Goal: Information Seeking & Learning: Learn about a topic

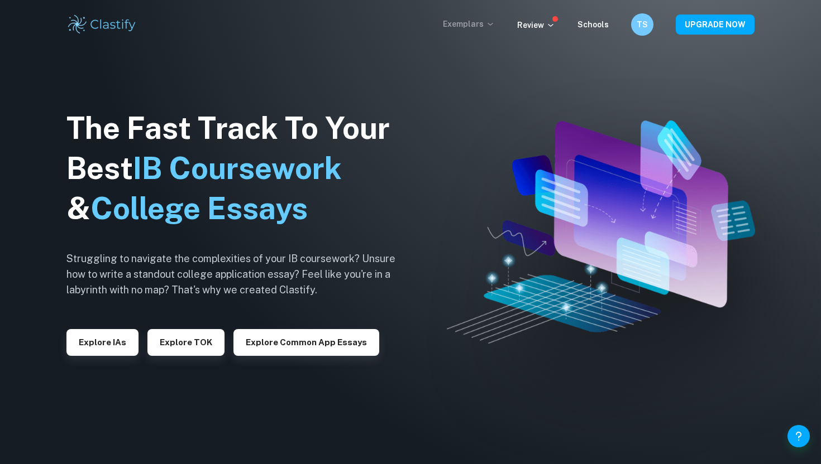
click at [473, 22] on p "Exemplars" at bounding box center [469, 24] width 52 height 12
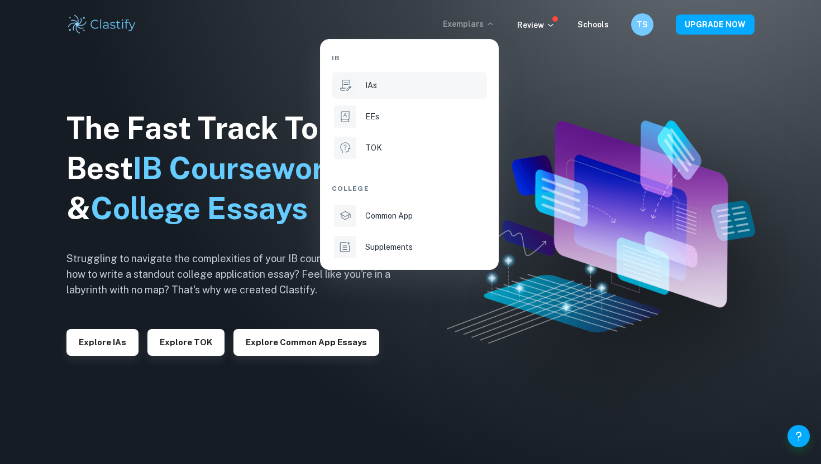
click at [392, 84] on div "IAs" at bounding box center [424, 85] width 119 height 12
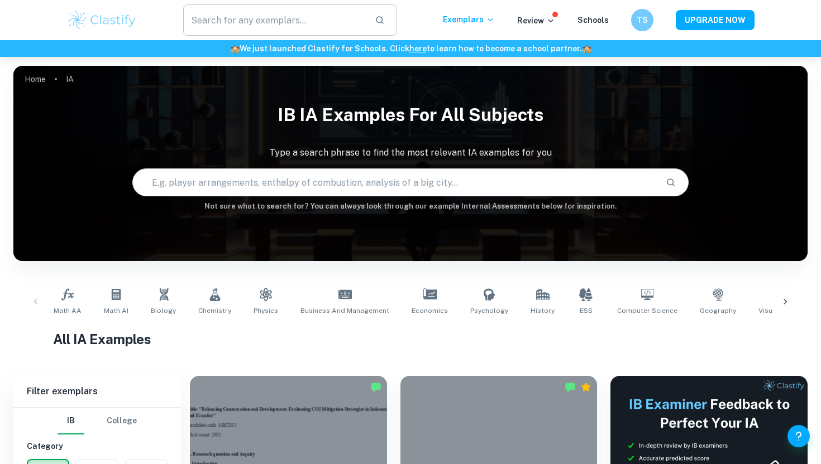
click at [291, 10] on input "text" at bounding box center [274, 19] width 183 height 31
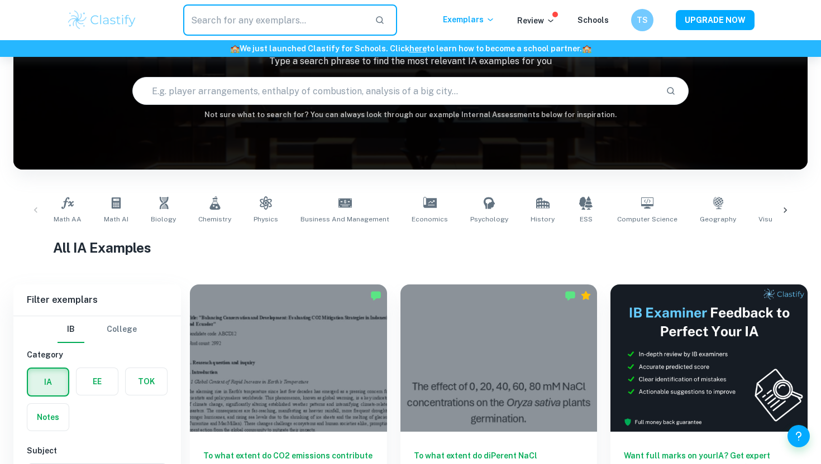
scroll to position [286, 0]
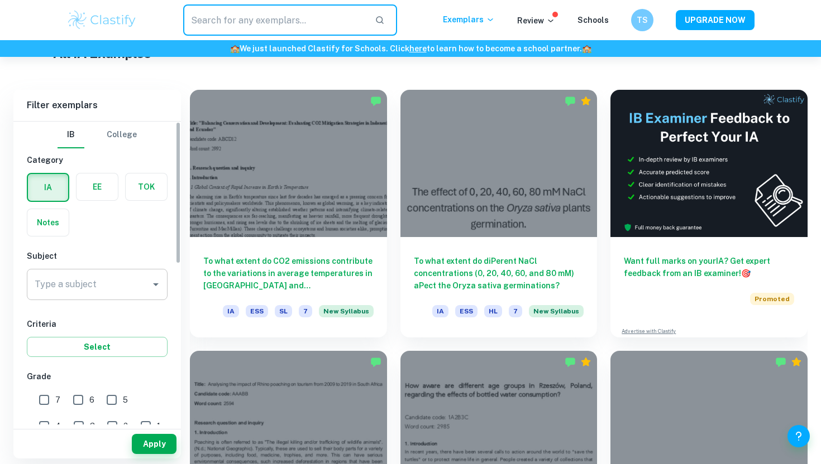
click at [99, 299] on div "Type a subject" at bounding box center [97, 284] width 141 height 31
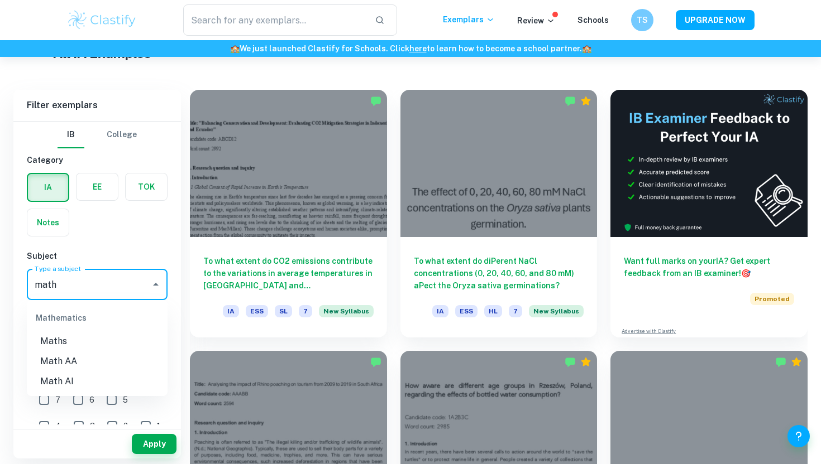
click at [63, 380] on li "Math AI" at bounding box center [97, 382] width 141 height 20
type input "Math AI"
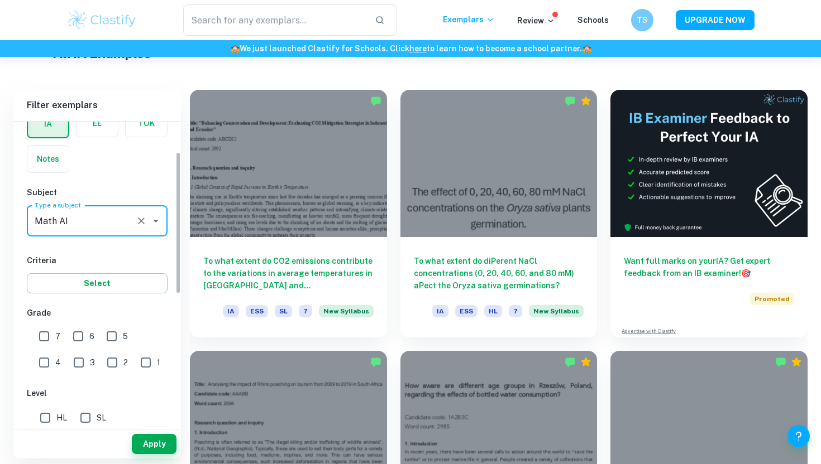
scroll to position [173, 0]
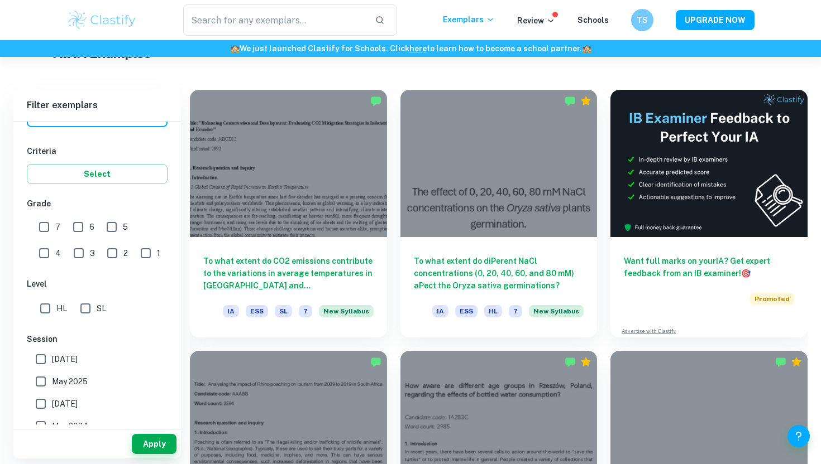
click at [41, 305] on input "HL" at bounding box center [45, 309] width 22 height 22
checkbox input "true"
click at [145, 438] on button "Apply" at bounding box center [154, 444] width 45 height 20
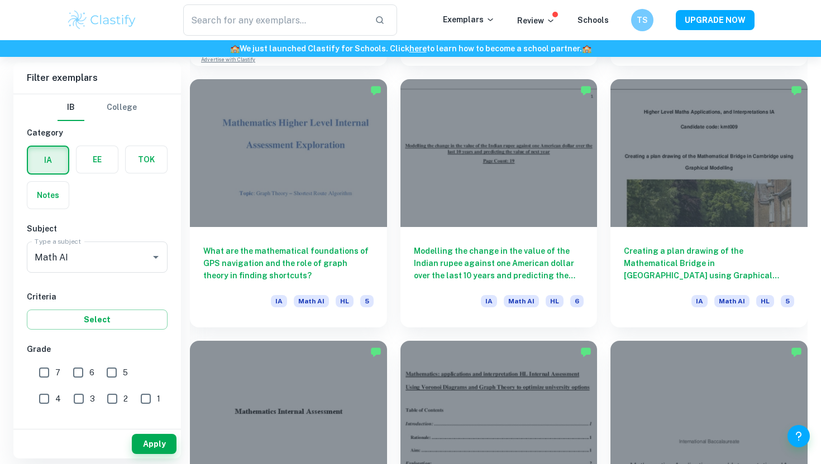
scroll to position [1081, 0]
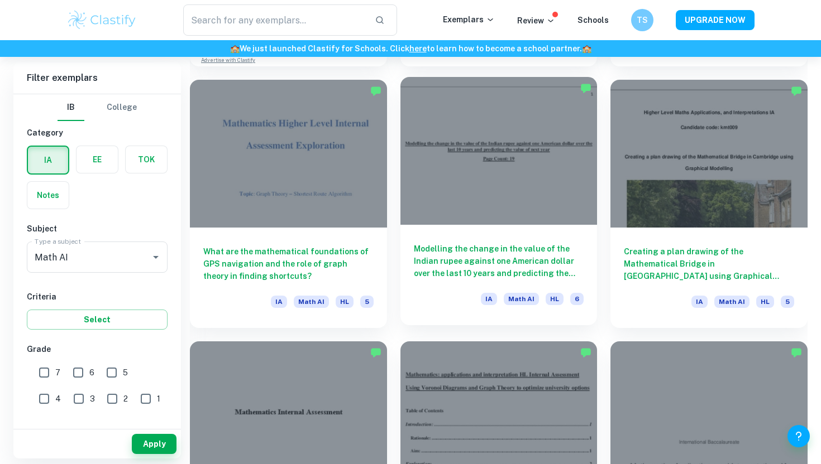
click at [545, 227] on div "Modelling the change in the value of the Indian rupee against one American doll…" at bounding box center [498, 275] width 197 height 100
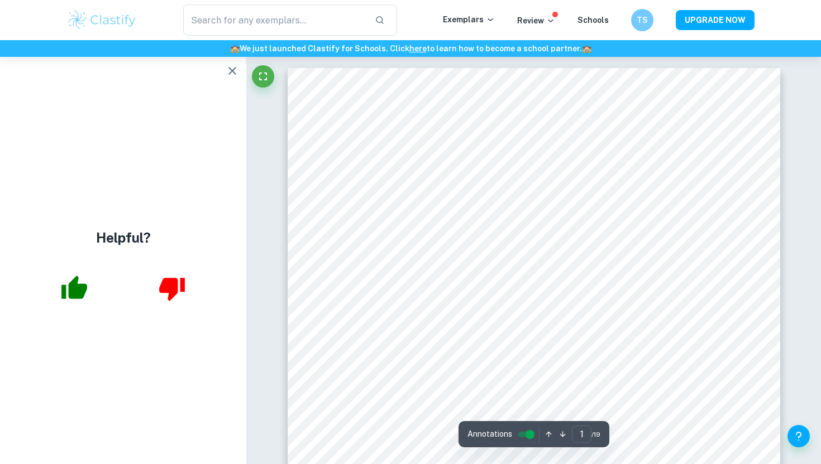
click at [229, 71] on icon "button" at bounding box center [231, 70] width 13 height 13
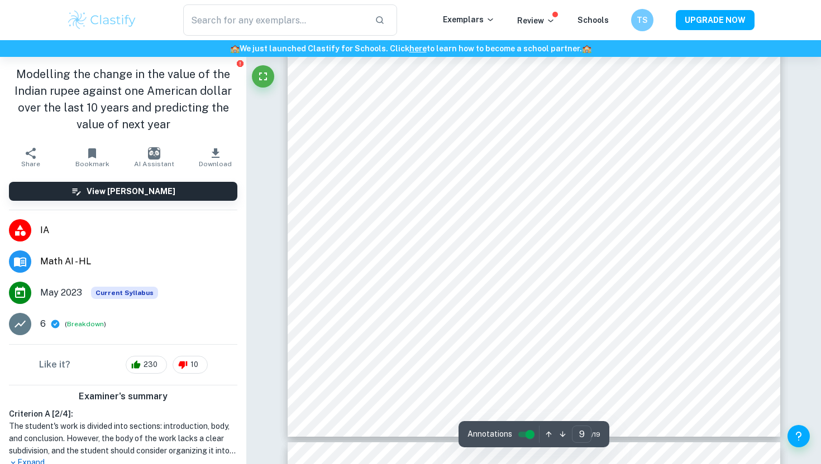
scroll to position [5648, 0]
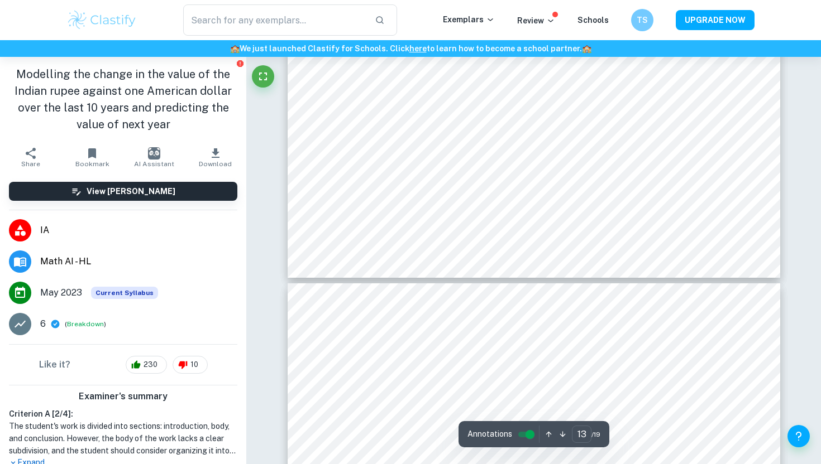
type input "14"
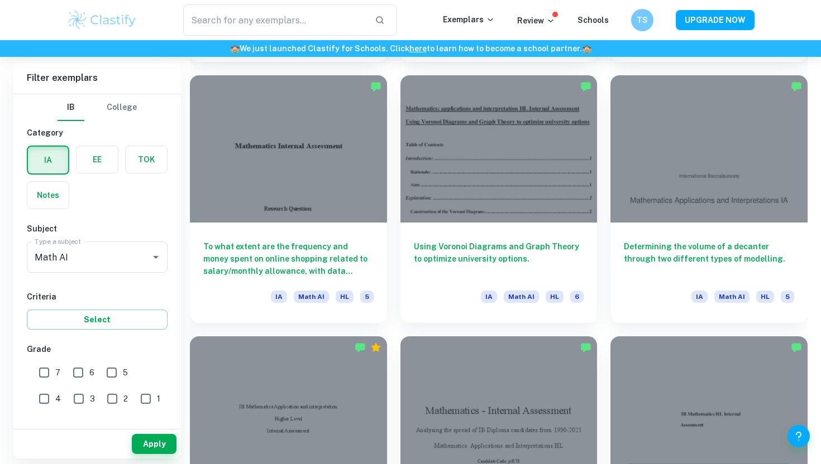
scroll to position [1342, 0]
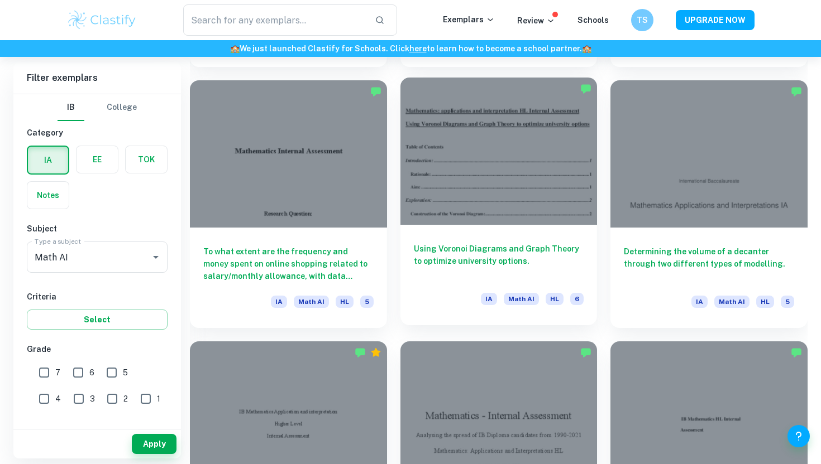
click at [493, 249] on h6 "Using Voronoi Diagrams and Graph Theory to optimize university options." at bounding box center [499, 261] width 170 height 37
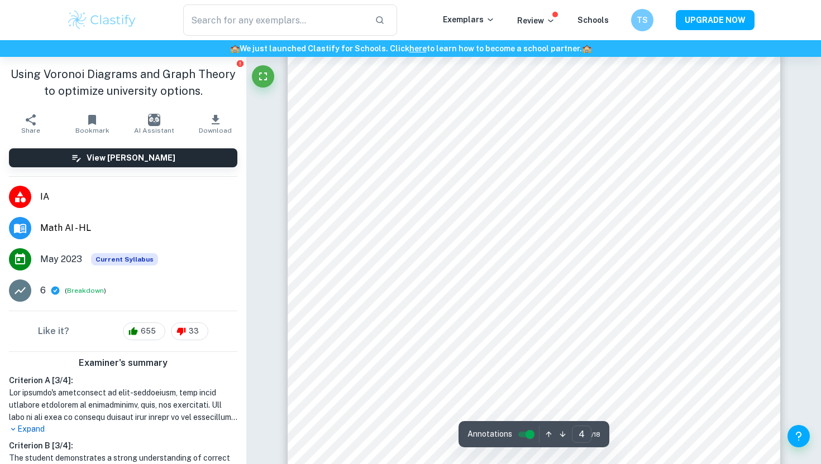
scroll to position [2339, 0]
type input "5"
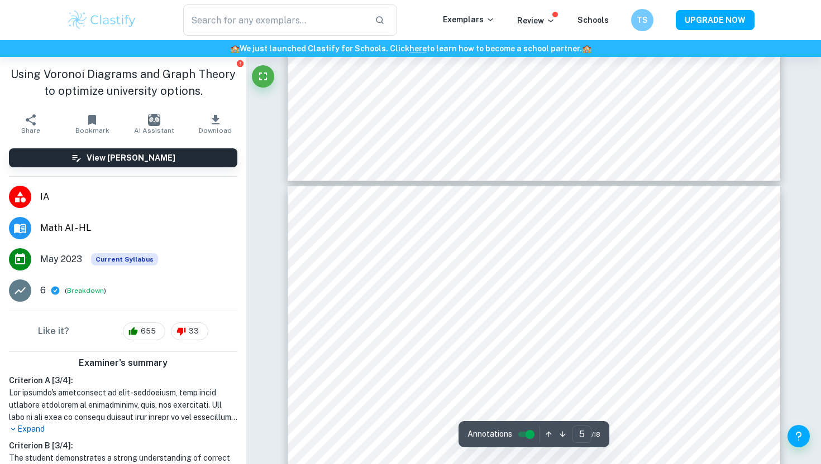
scroll to position [2900, 0]
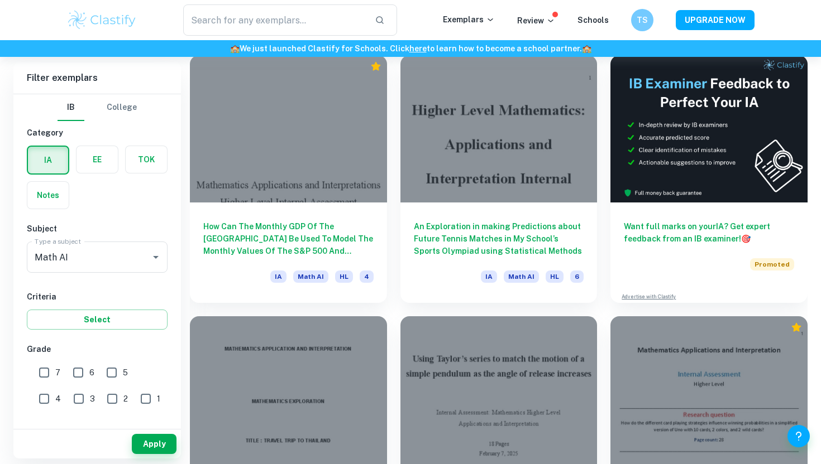
scroll to position [4509, 0]
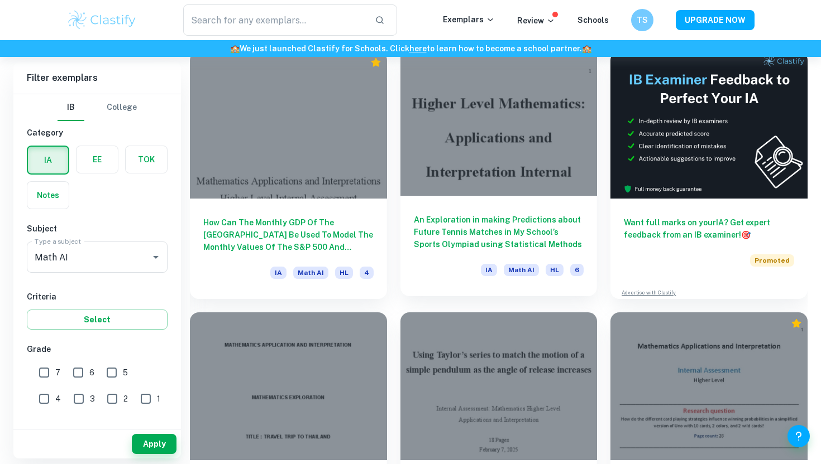
click at [543, 223] on h6 "An Exploration in making Predictions about Future Tennis Matches in My School’s…" at bounding box center [499, 232] width 170 height 37
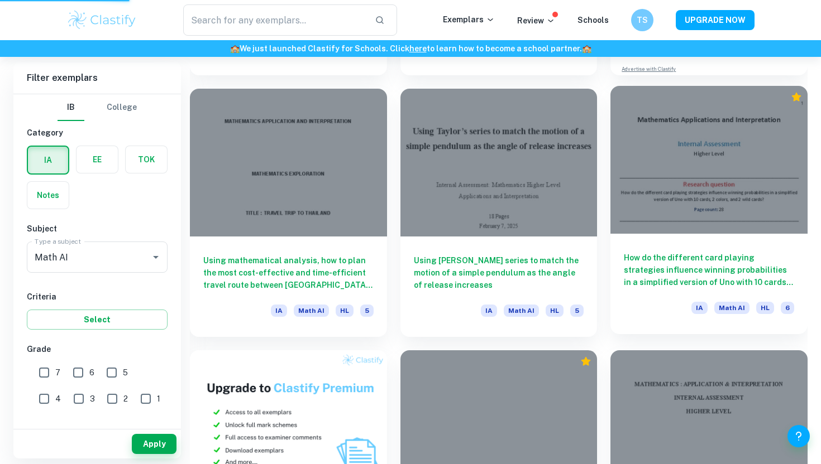
scroll to position [4733, 0]
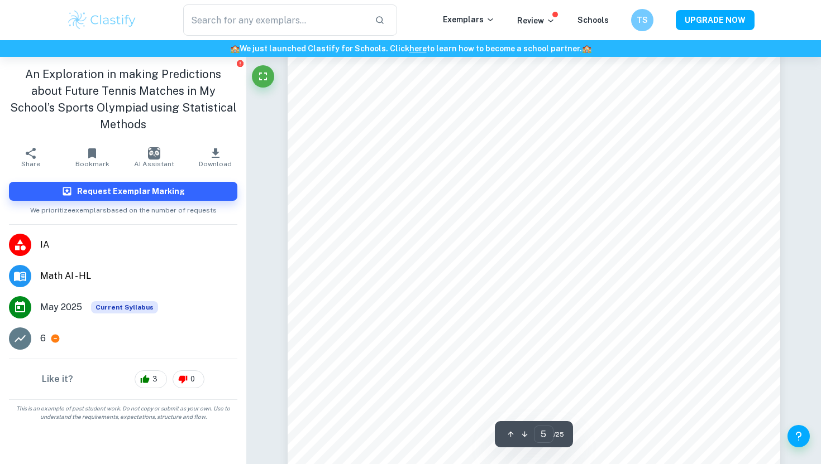
scroll to position [3247, 0]
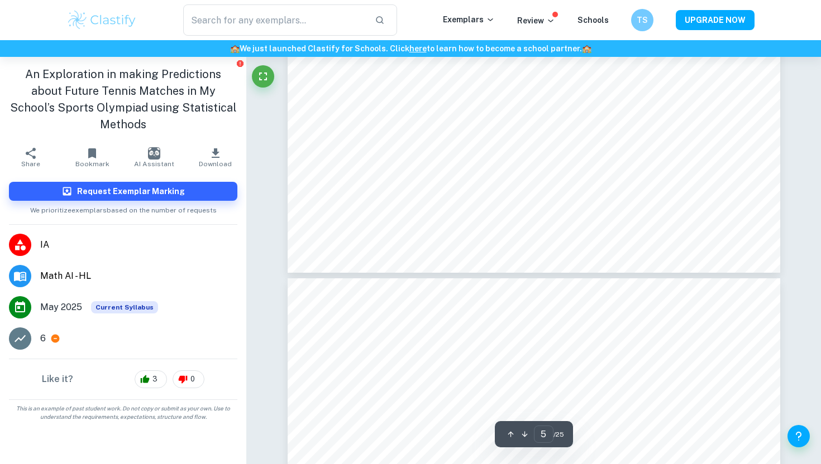
type input "6"
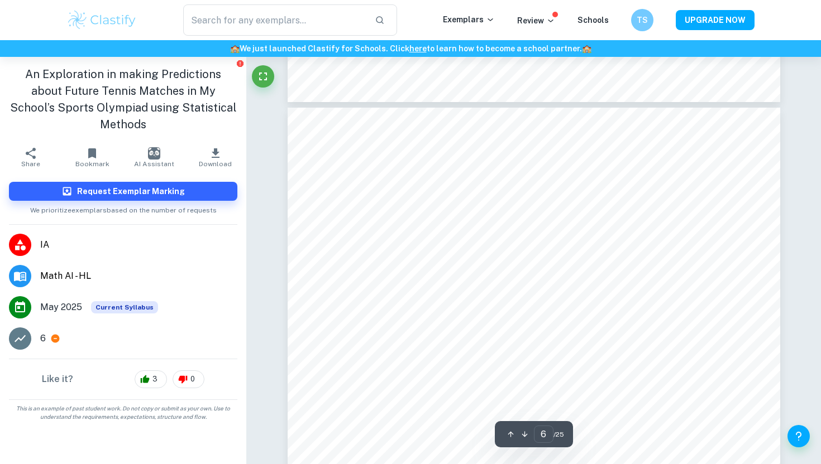
scroll to position [3635, 0]
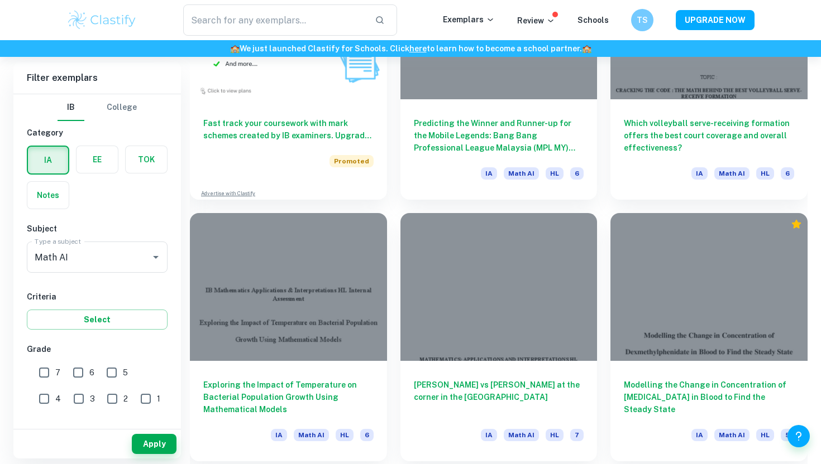
scroll to position [5386, 0]
